Goal: Learn about a topic

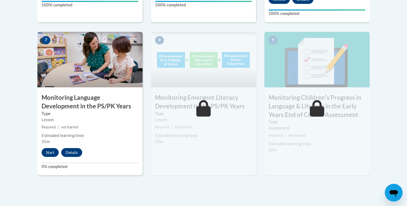
scroll to position [483, 0]
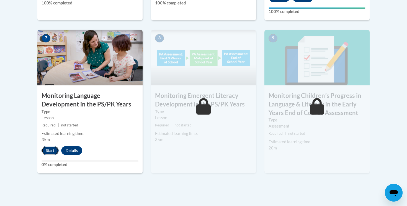
click at [49, 151] on button "Start" at bounding box center [50, 150] width 17 height 9
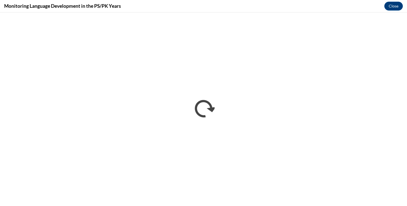
scroll to position [0, 0]
